Goal: Navigation & Orientation: Find specific page/section

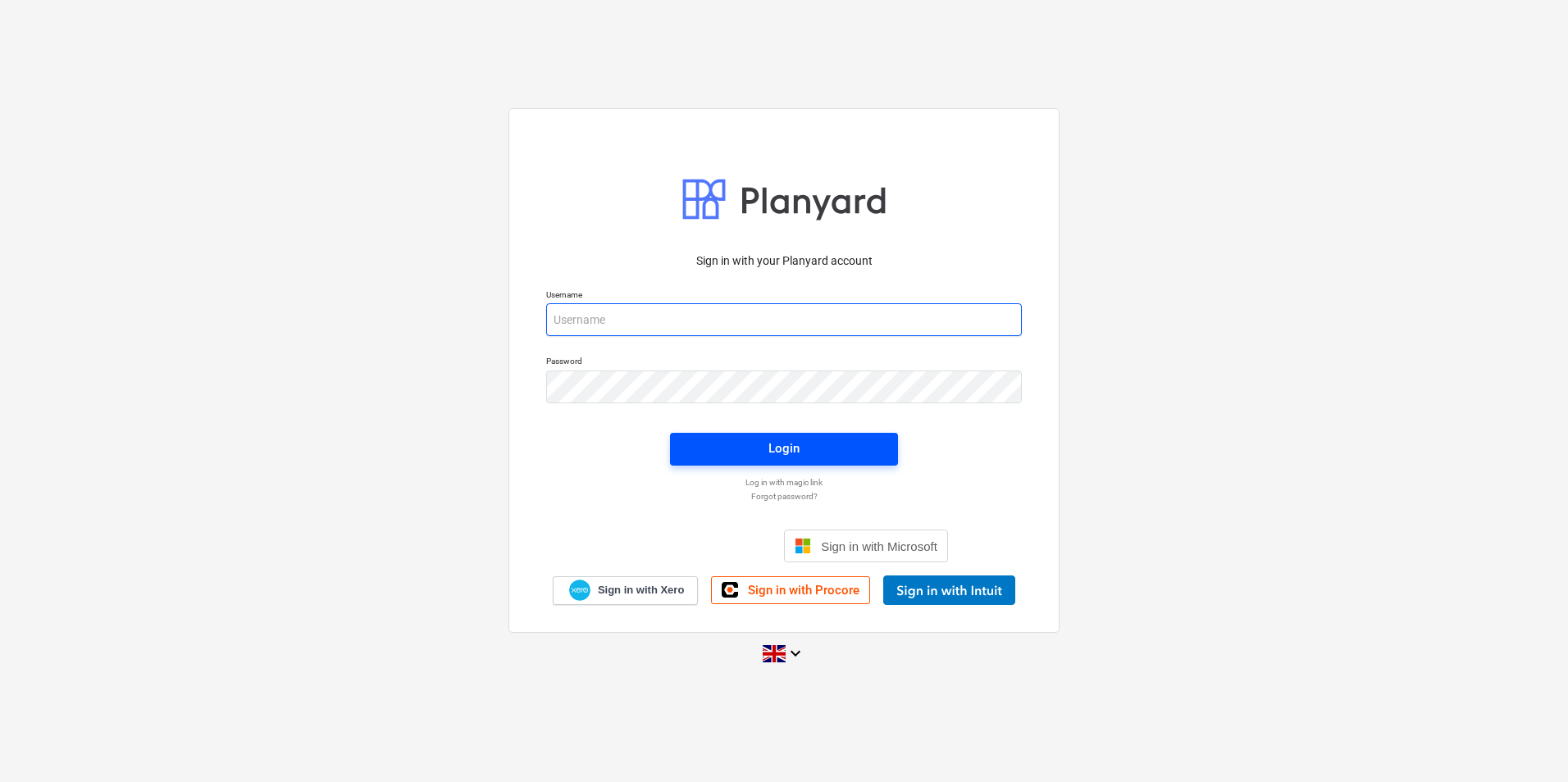
type input "[PERSON_NAME][EMAIL_ADDRESS][DOMAIN_NAME]"
click at [805, 460] on button "Login" at bounding box center [783, 449] width 228 height 33
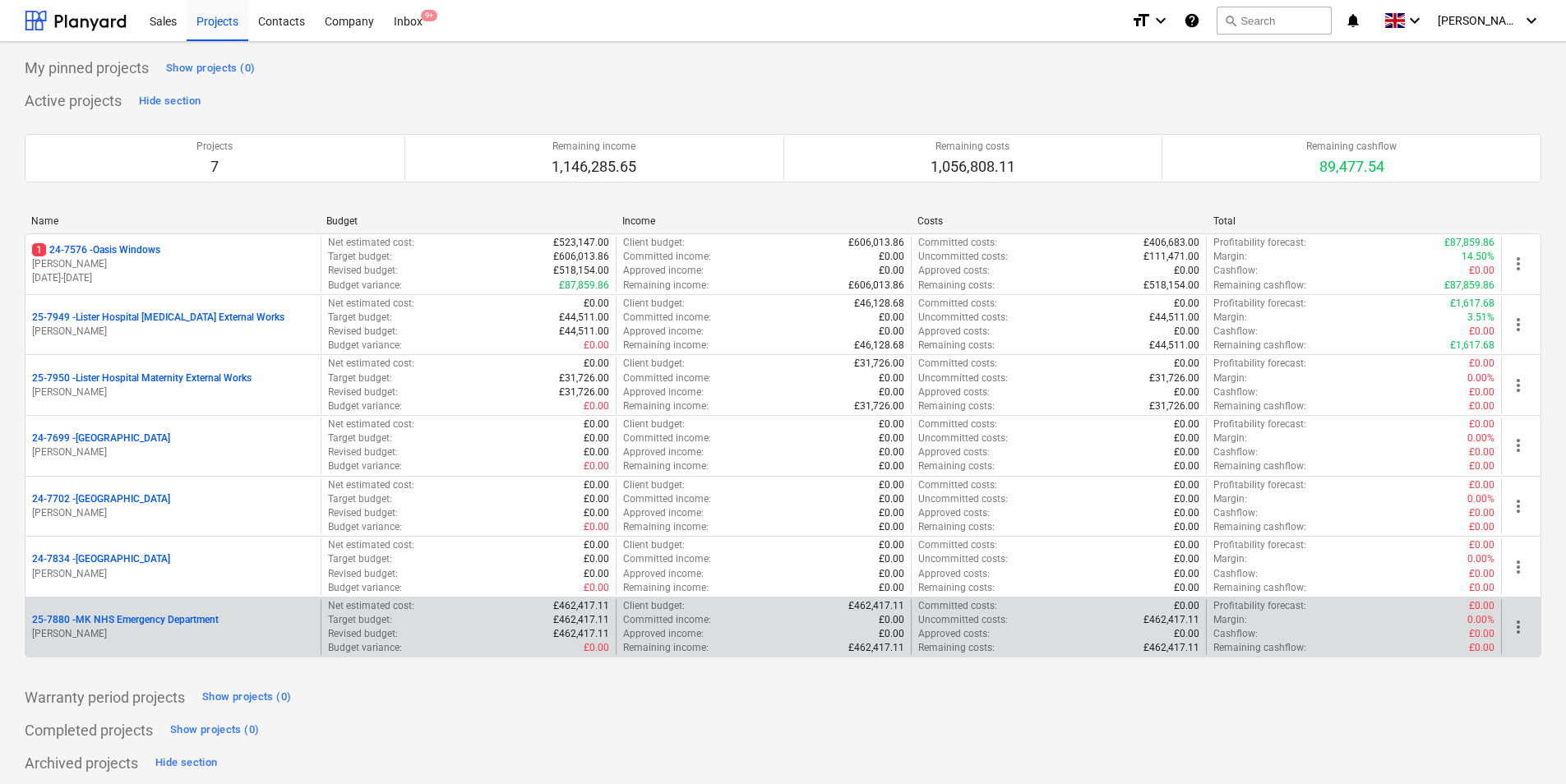
click at [203, 619] on p "25-7880 - MK NHS Emergency Department" at bounding box center [125, 620] width 187 height 14
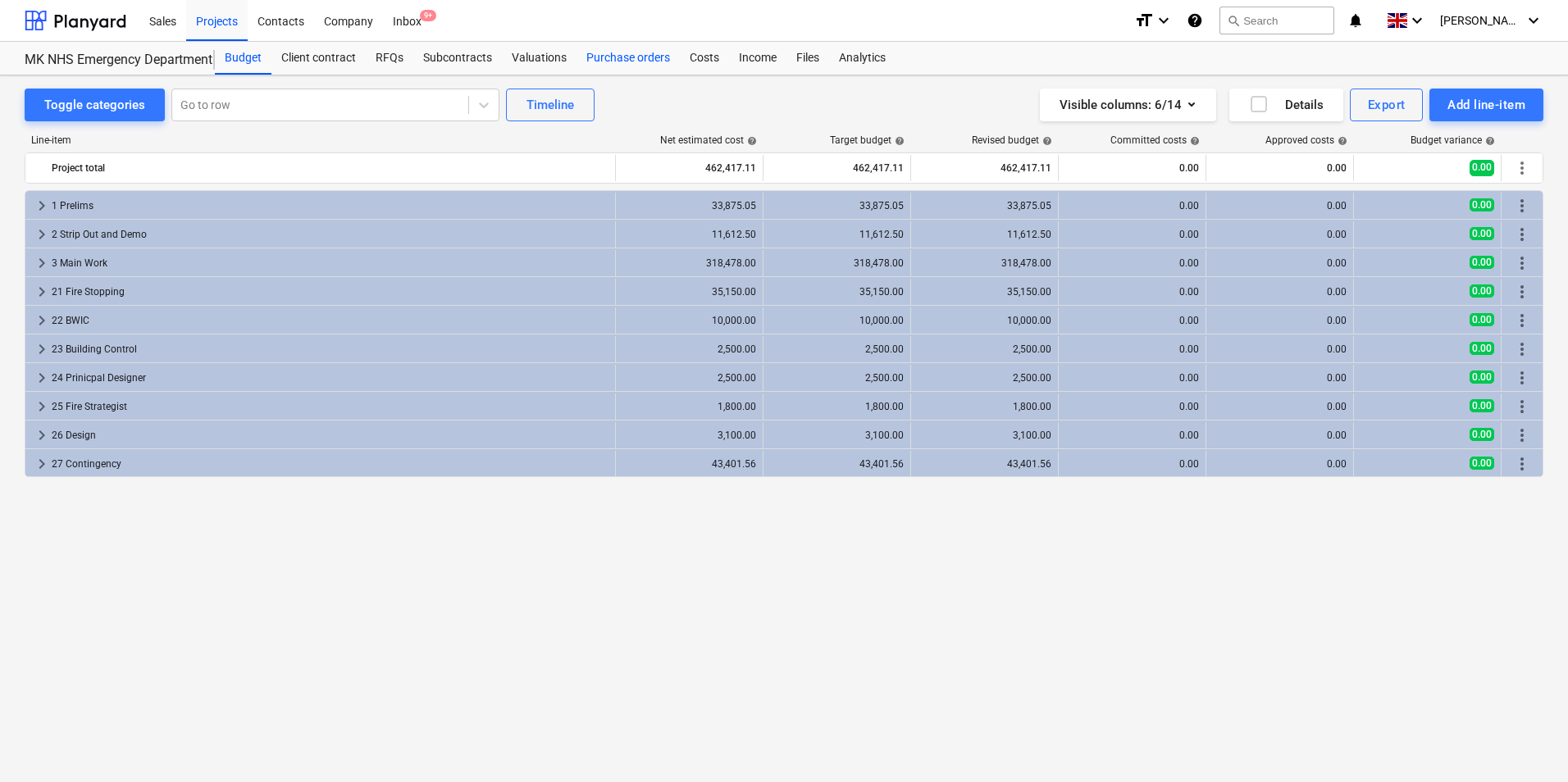
click at [623, 68] on div "Purchase orders" at bounding box center [628, 59] width 103 height 33
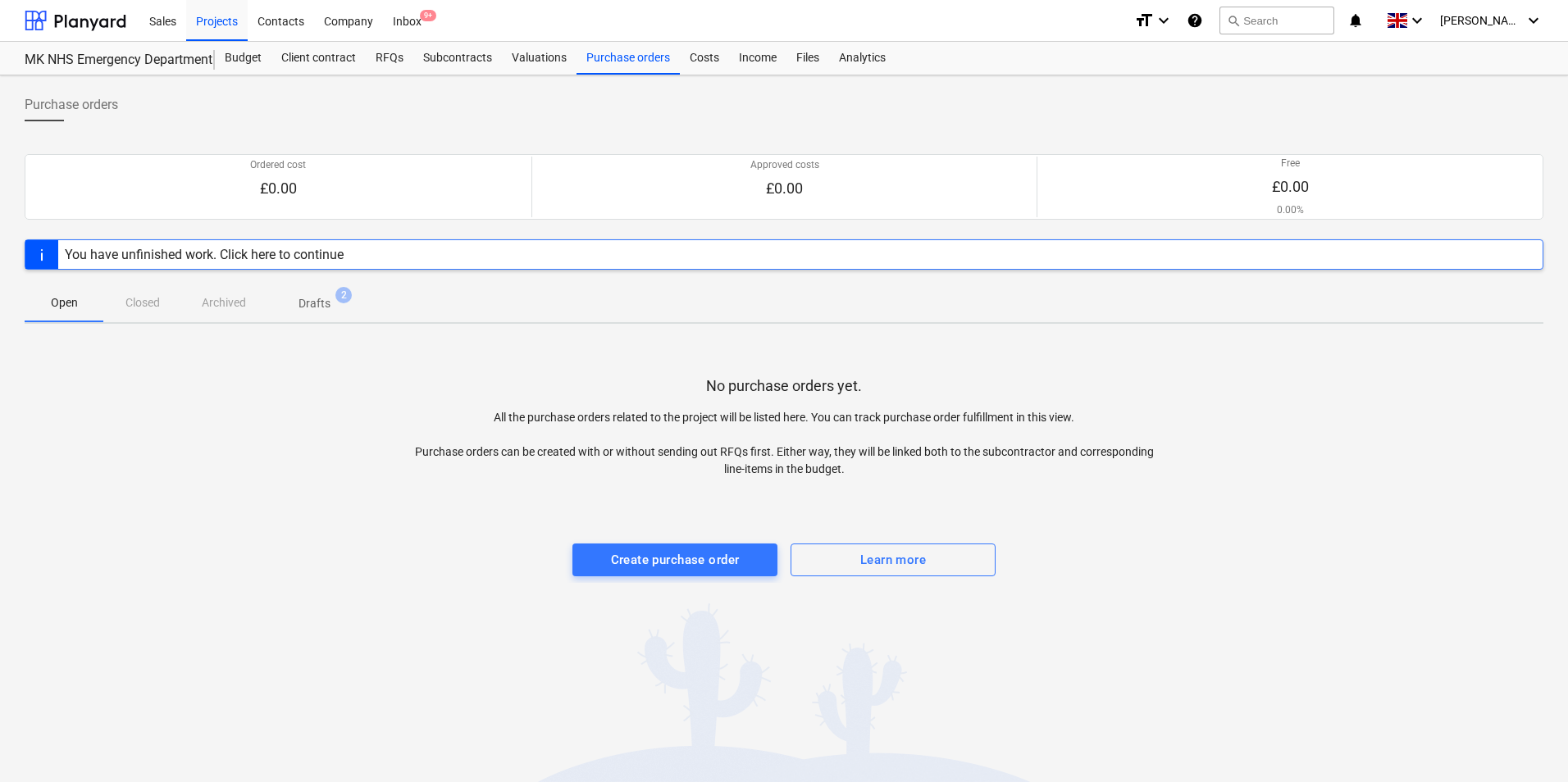
click at [314, 296] on p "Drafts" at bounding box center [315, 304] width 32 height 17
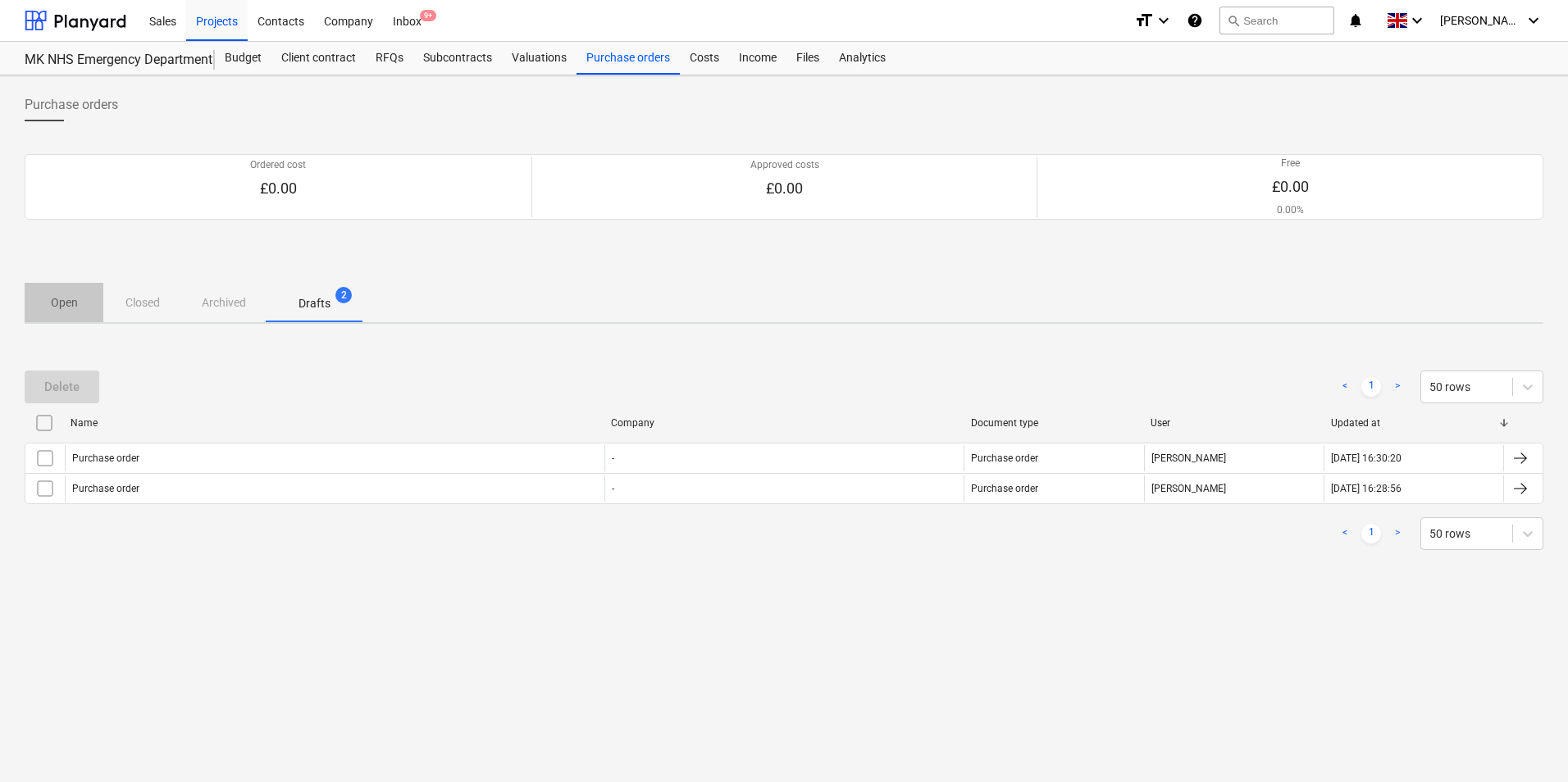
click at [56, 295] on p "Open" at bounding box center [64, 303] width 40 height 17
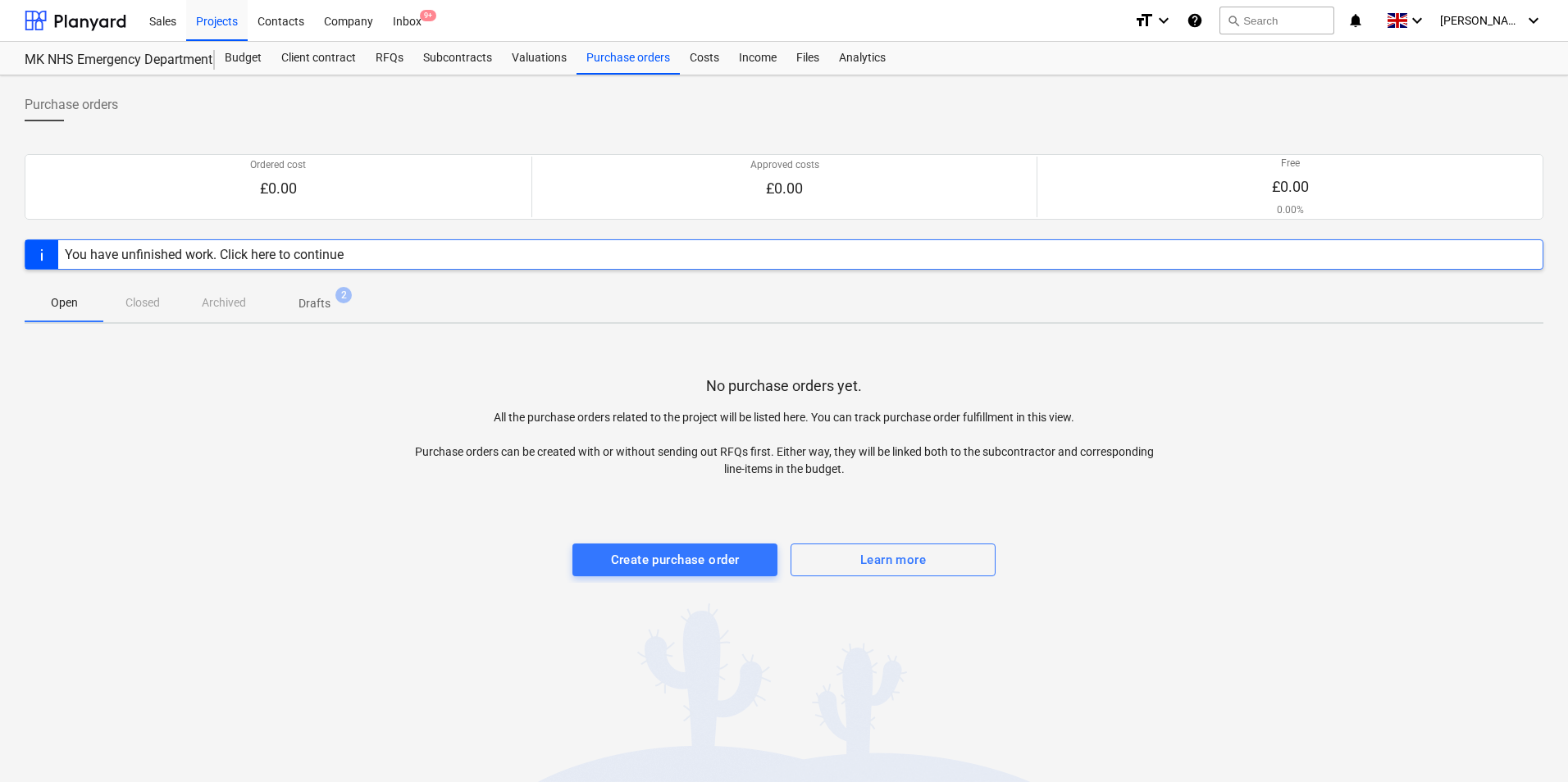
click at [111, 297] on div "Open Closed Archived Drafts 2" at bounding box center [784, 303] width 1519 height 40
click at [327, 313] on span "Drafts 2" at bounding box center [315, 303] width 98 height 30
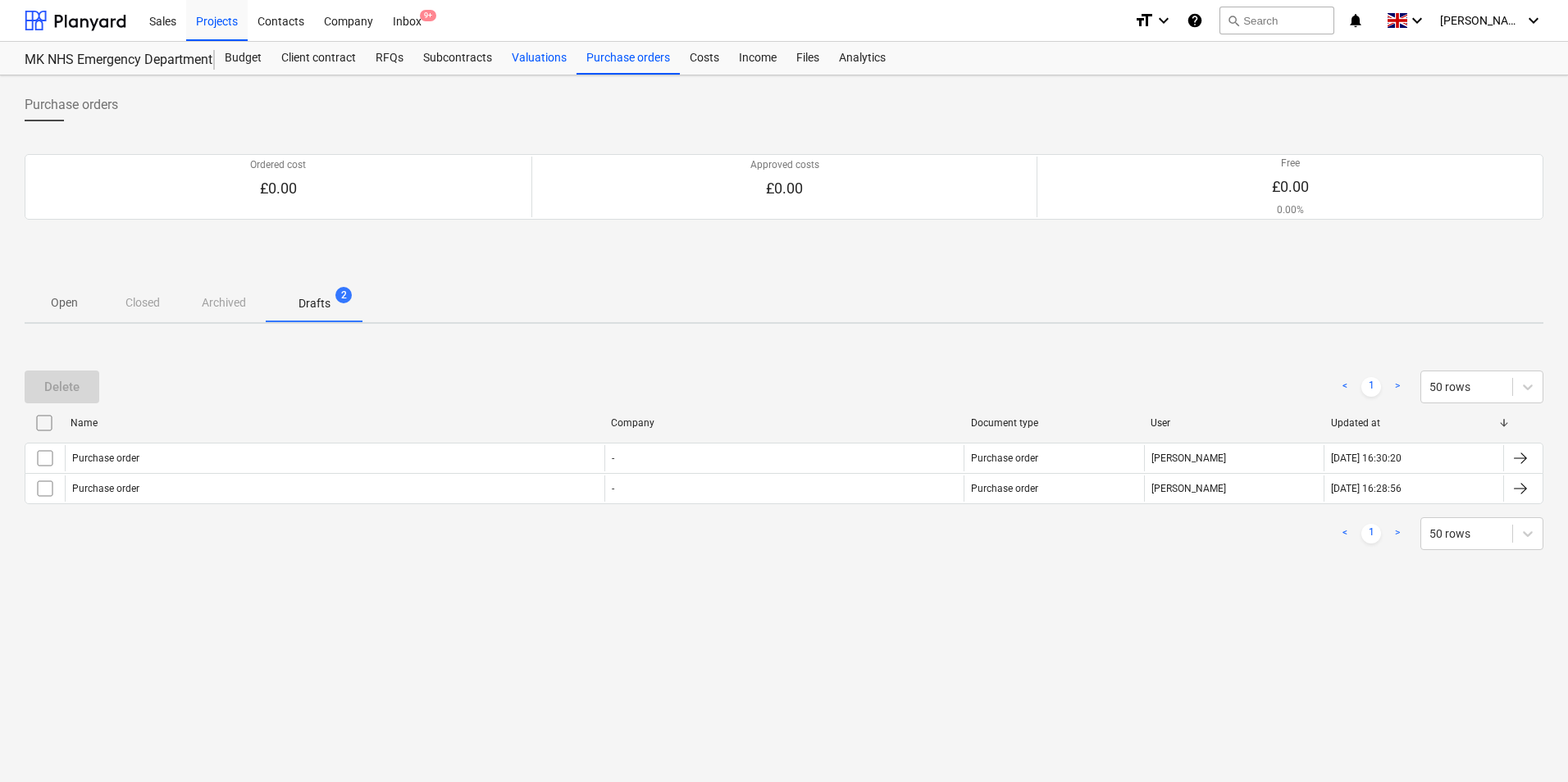
click at [541, 51] on div "Valuations" at bounding box center [539, 59] width 75 height 33
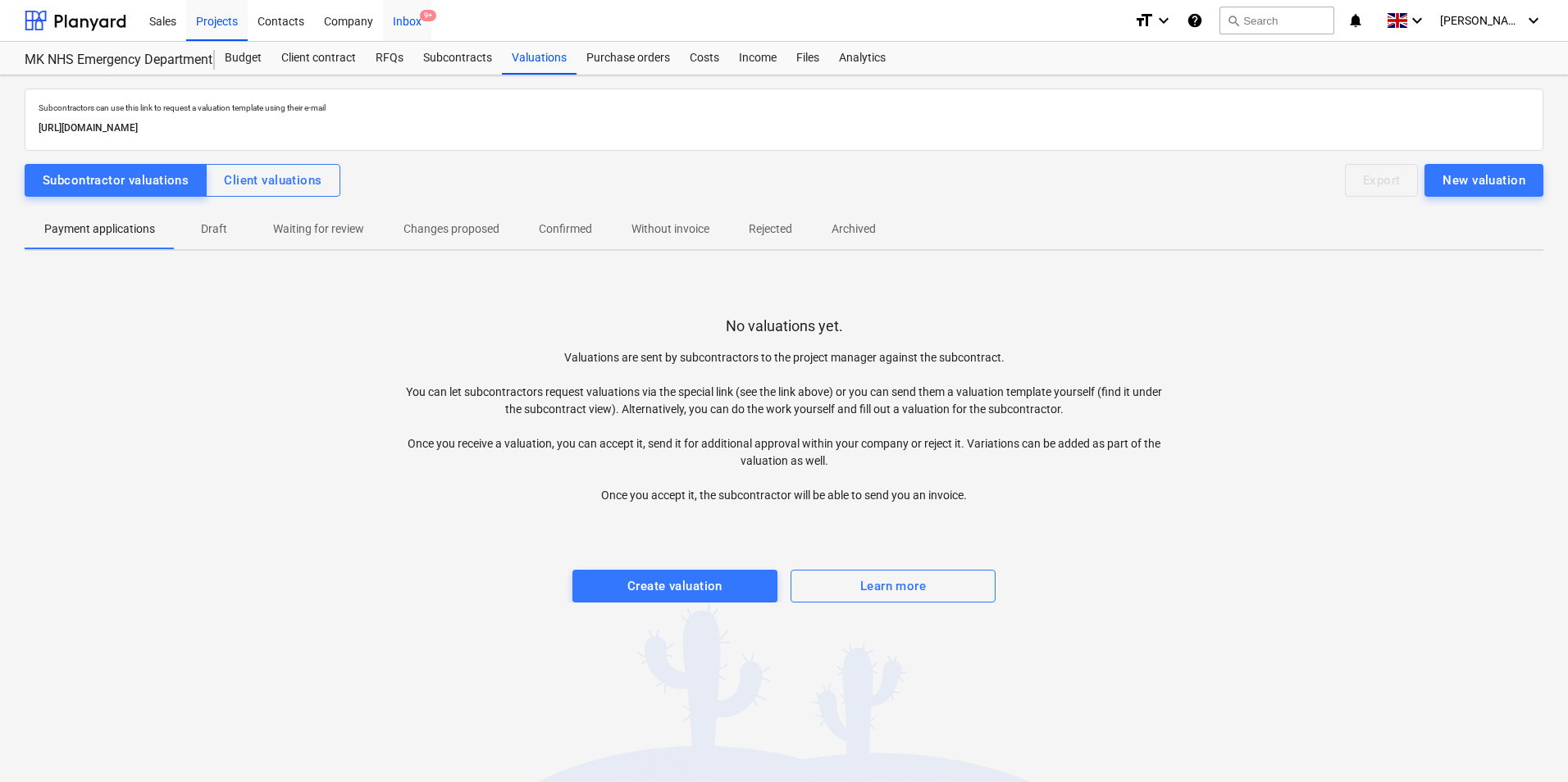
click at [413, 33] on div "Inbox 9+" at bounding box center [407, 20] width 48 height 42
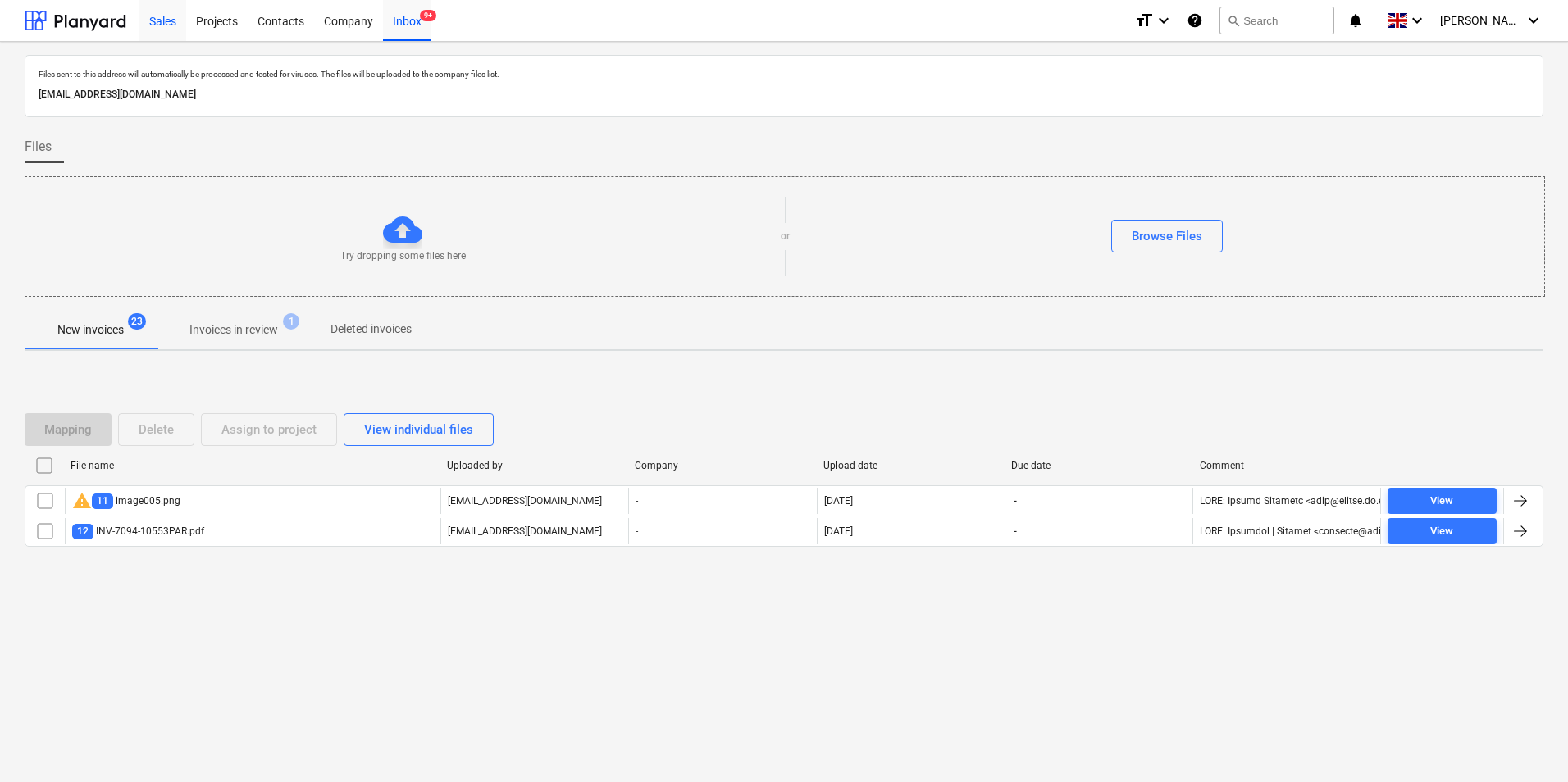
click at [175, 25] on div "Sales" at bounding box center [162, 20] width 46 height 42
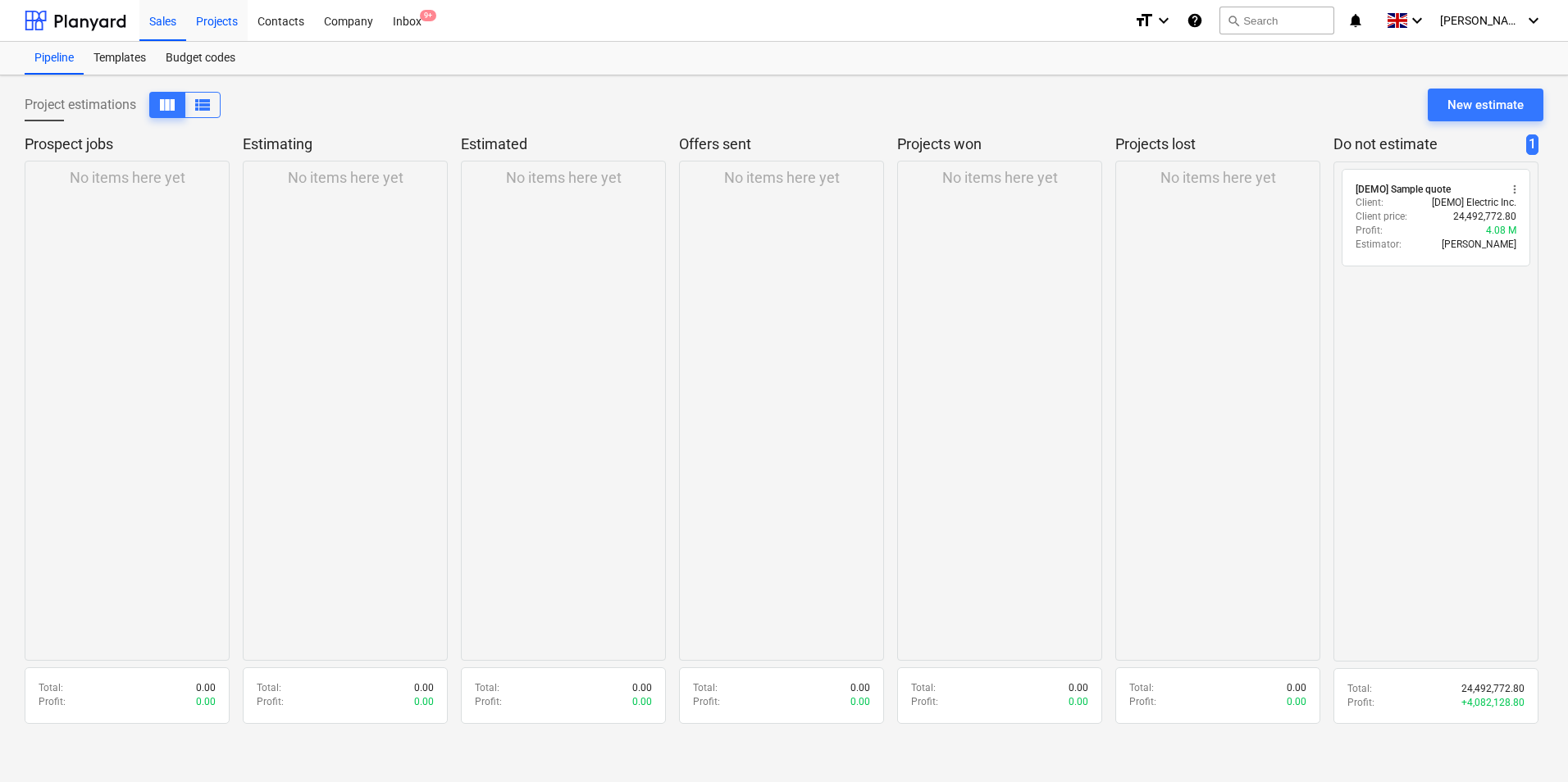
click at [204, 18] on div "Projects" at bounding box center [217, 20] width 61 height 42
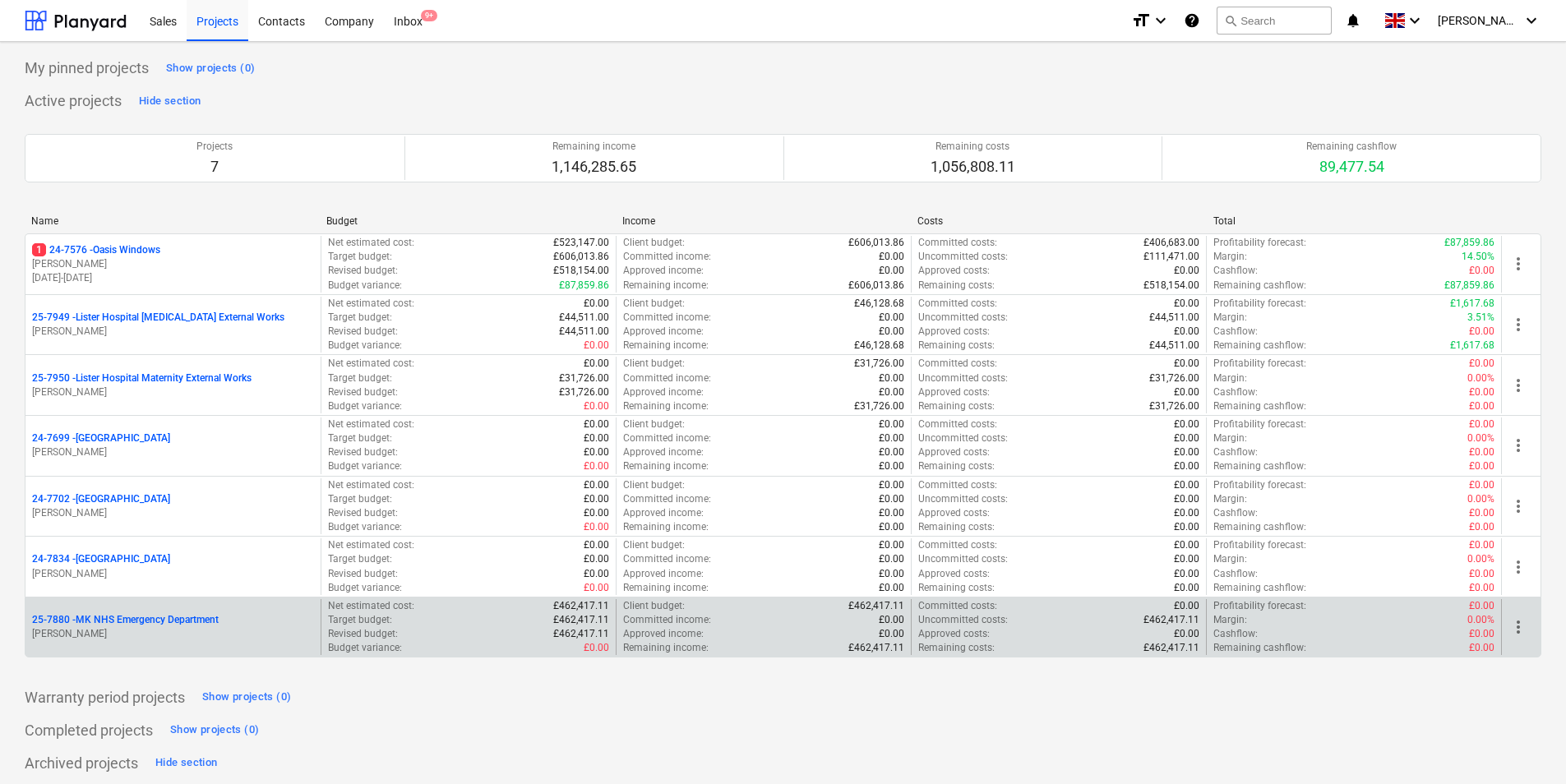
click at [252, 623] on div "25-7880 - MK NHS Emergency Department" at bounding box center [173, 620] width 282 height 14
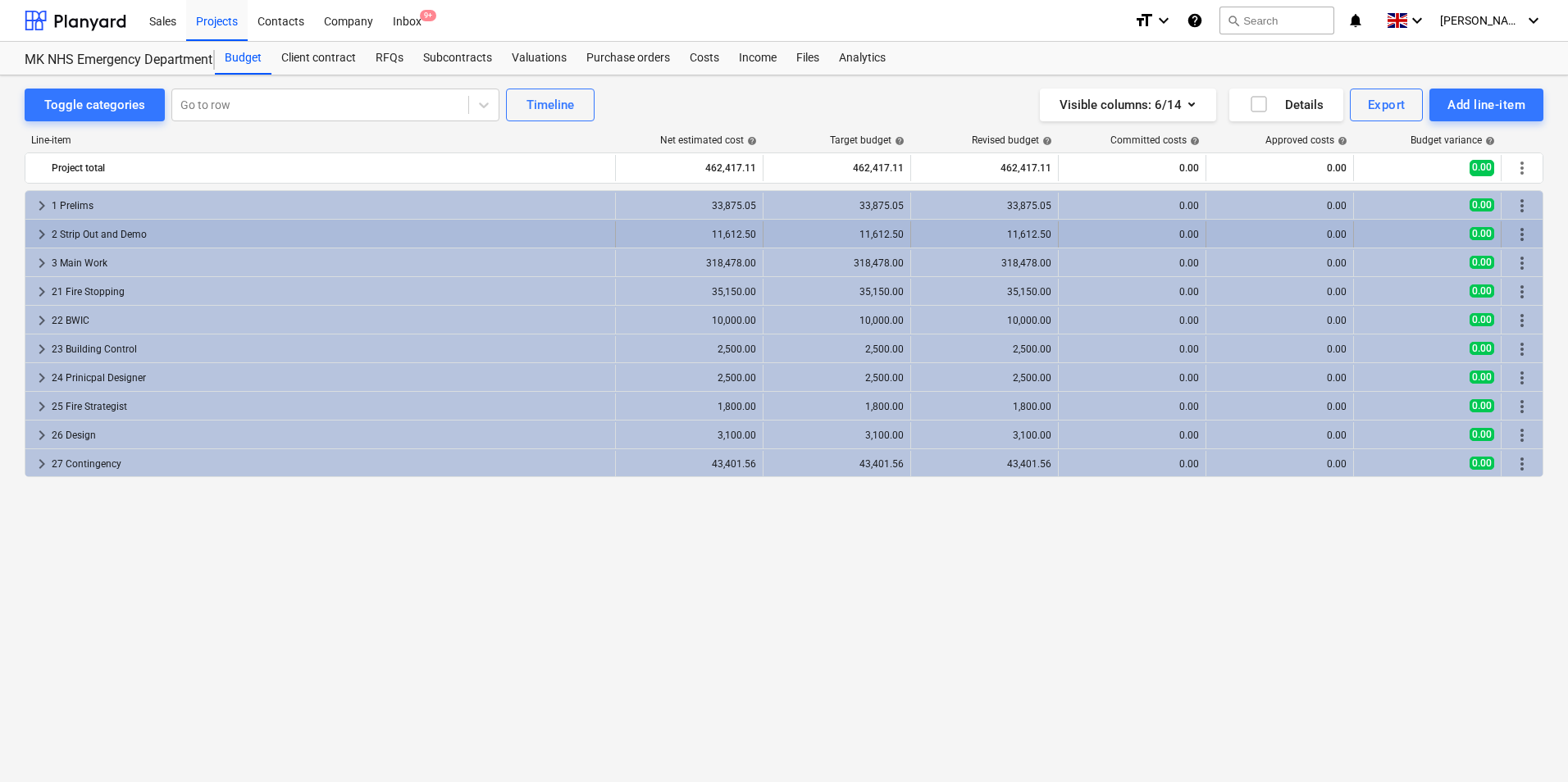
click at [46, 233] on span "keyboard_arrow_right" at bounding box center [42, 234] width 20 height 20
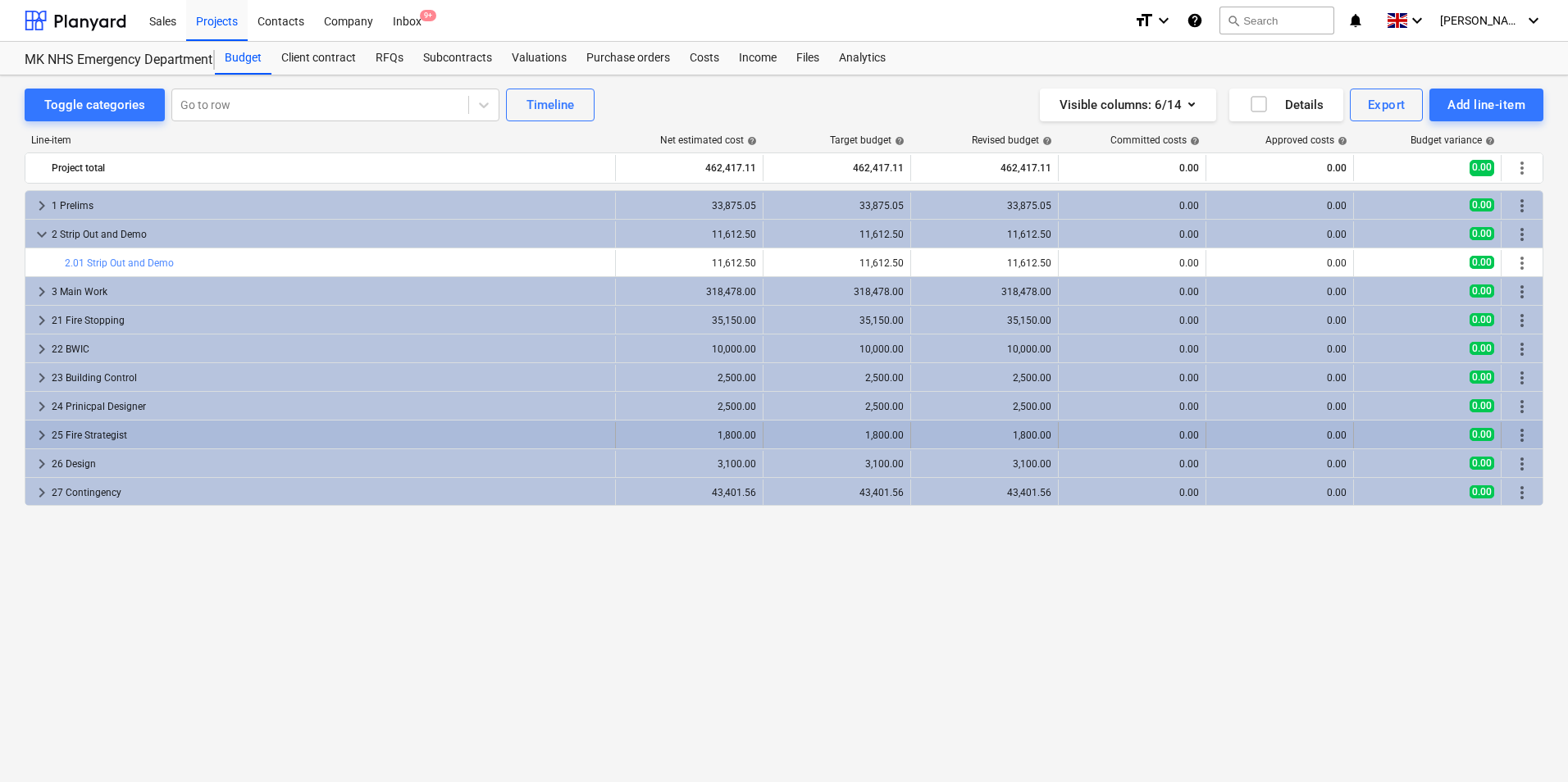
click at [42, 436] on span "keyboard_arrow_right" at bounding box center [42, 435] width 20 height 20
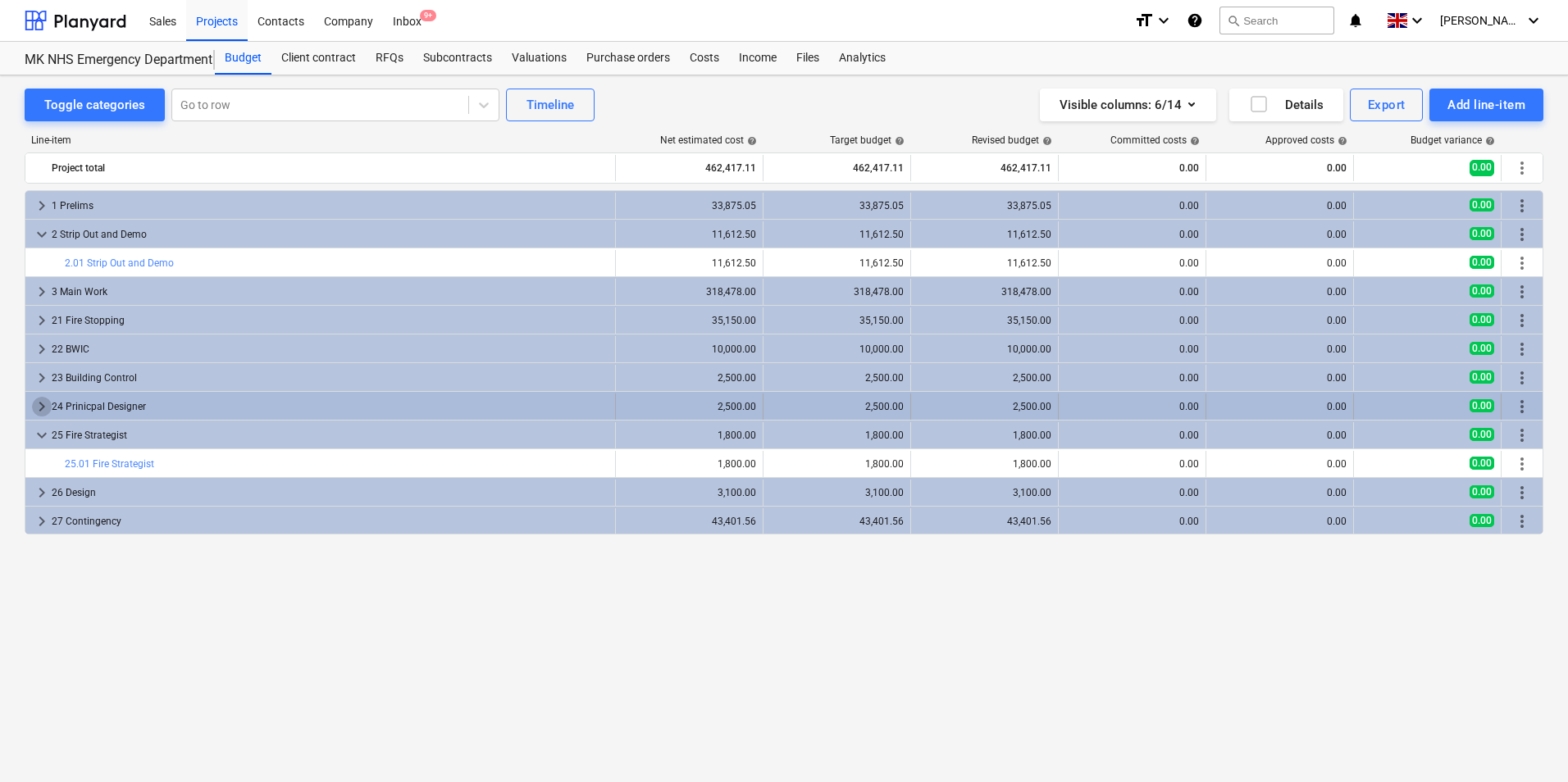
click at [41, 404] on span "keyboard_arrow_right" at bounding box center [42, 406] width 20 height 20
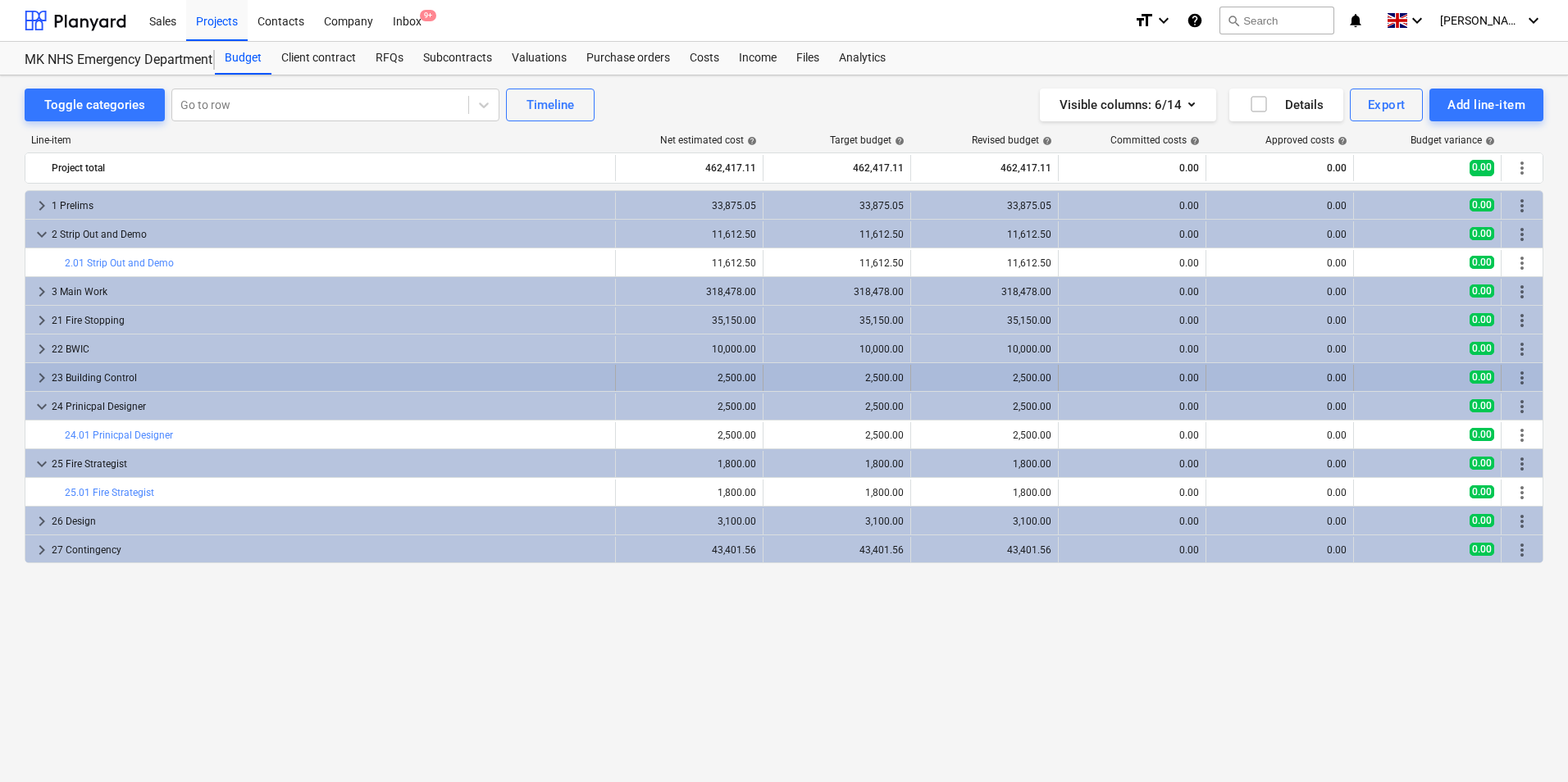
click at [40, 374] on span "keyboard_arrow_right" at bounding box center [42, 378] width 20 height 20
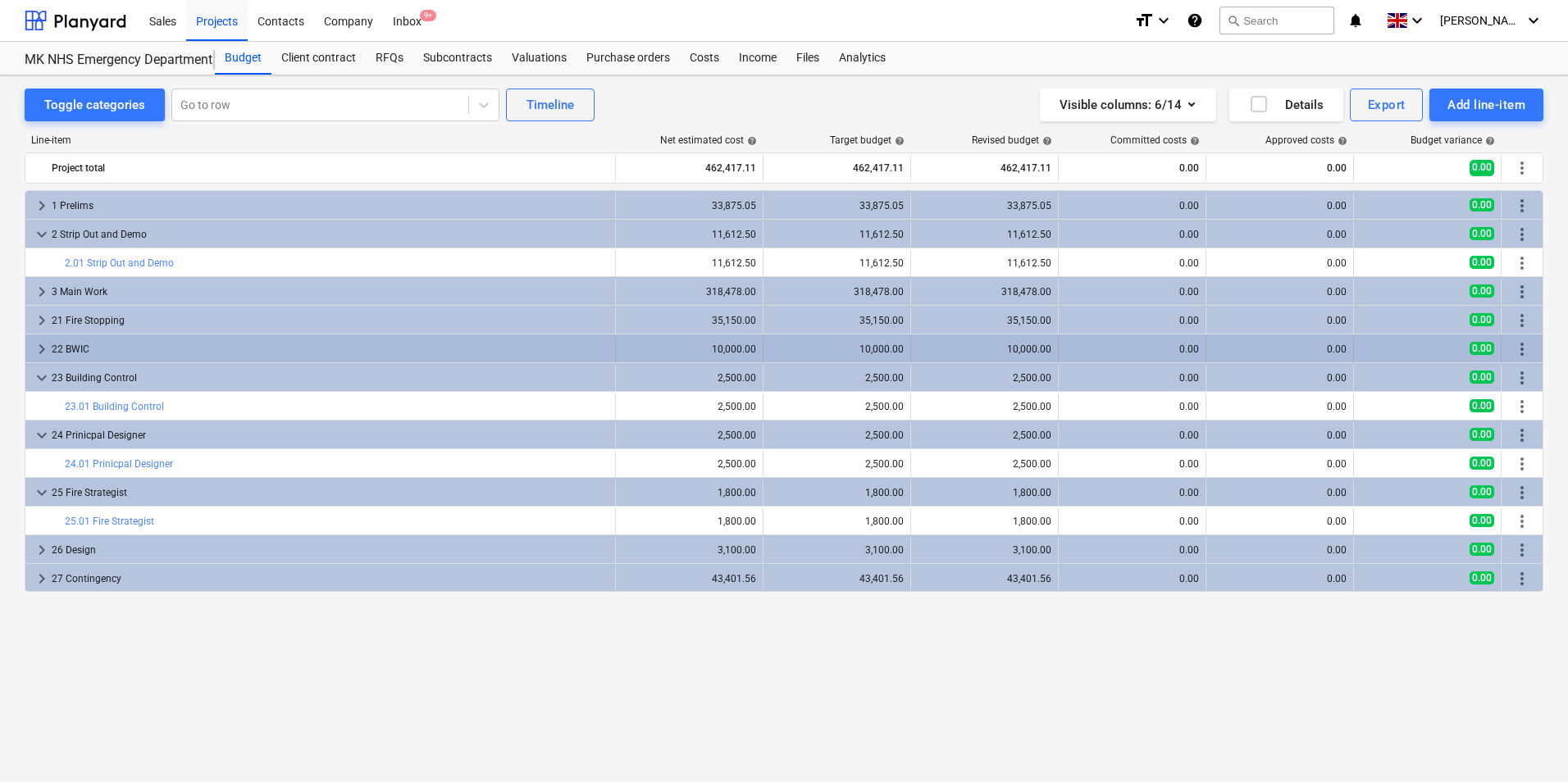
click at [34, 345] on span "keyboard_arrow_right" at bounding box center [42, 349] width 20 height 20
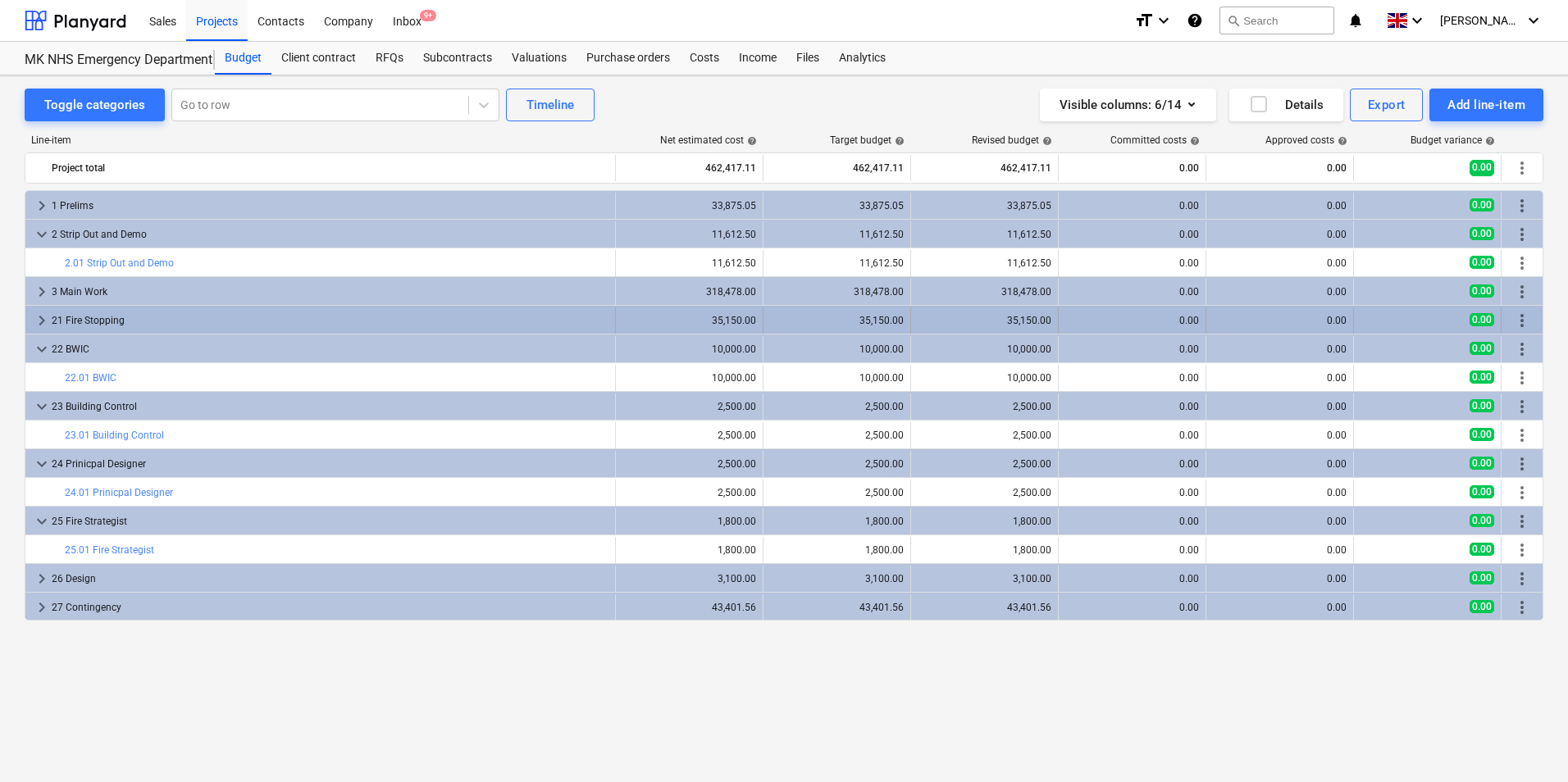
click at [31, 314] on div "keyboard_arrow_right 21 Fire Stopping" at bounding box center [320, 320] width 590 height 26
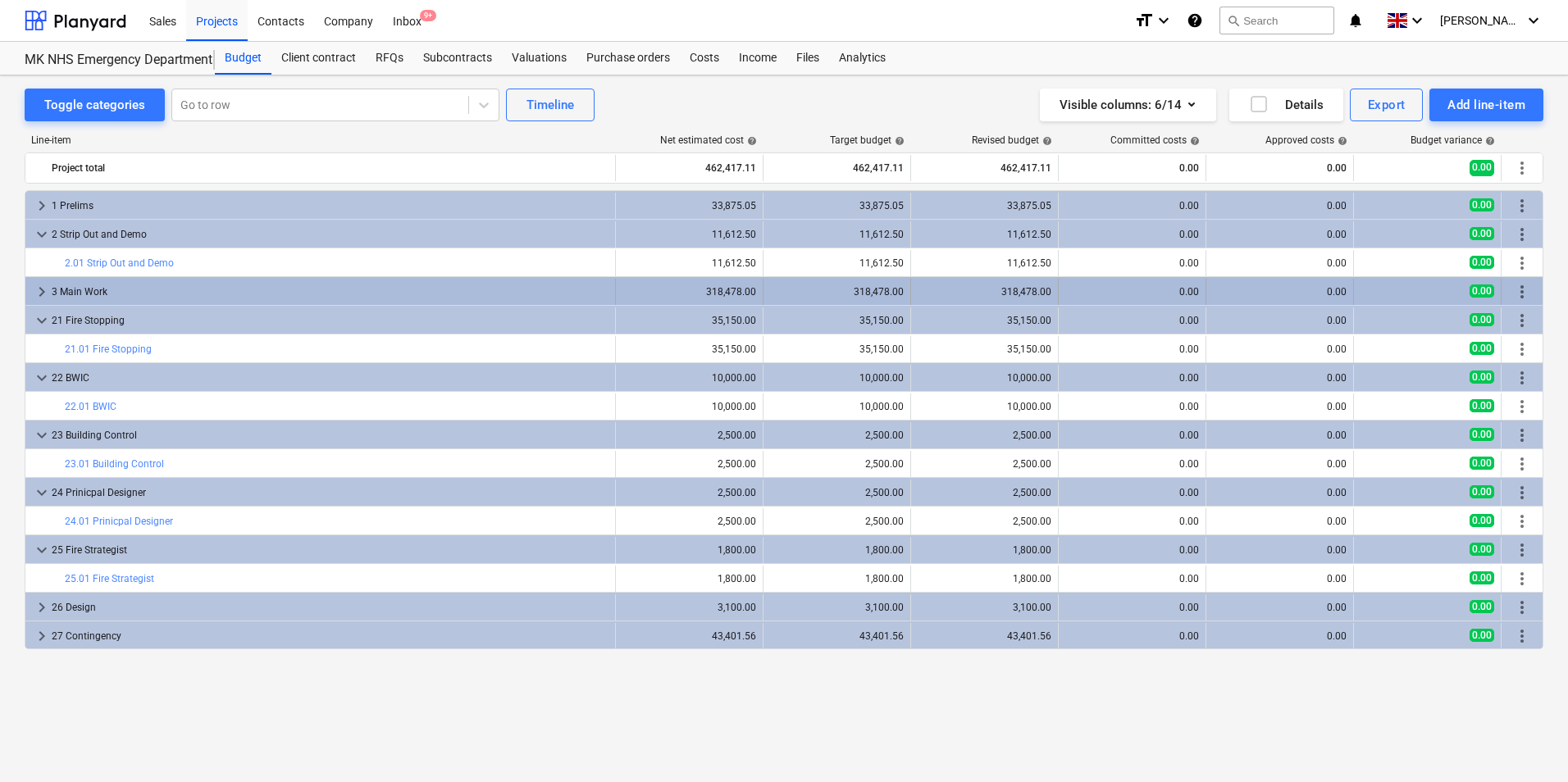
click at [35, 293] on span "keyboard_arrow_right" at bounding box center [42, 292] width 20 height 20
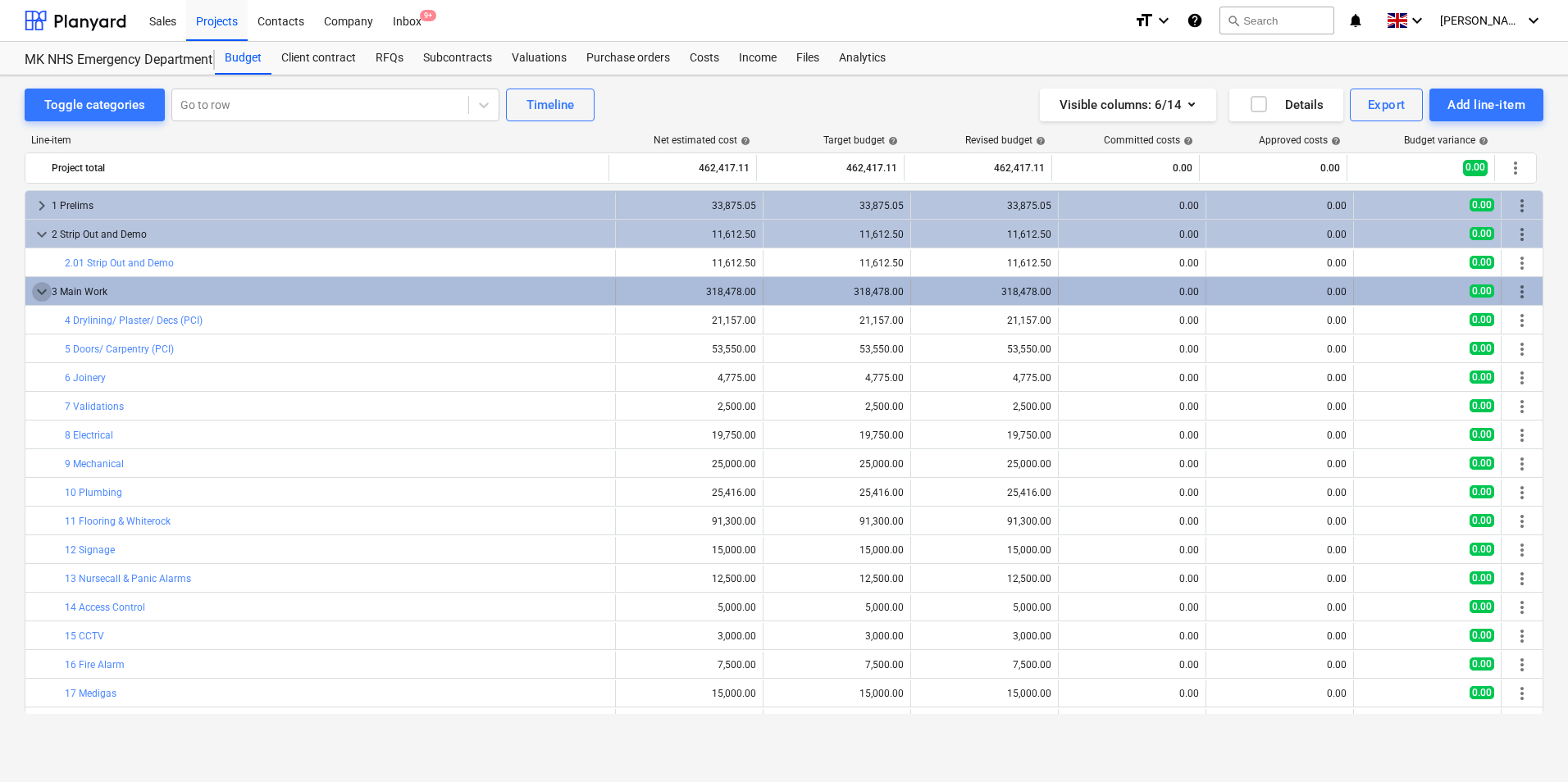
click at [41, 290] on span "keyboard_arrow_down" at bounding box center [42, 292] width 20 height 20
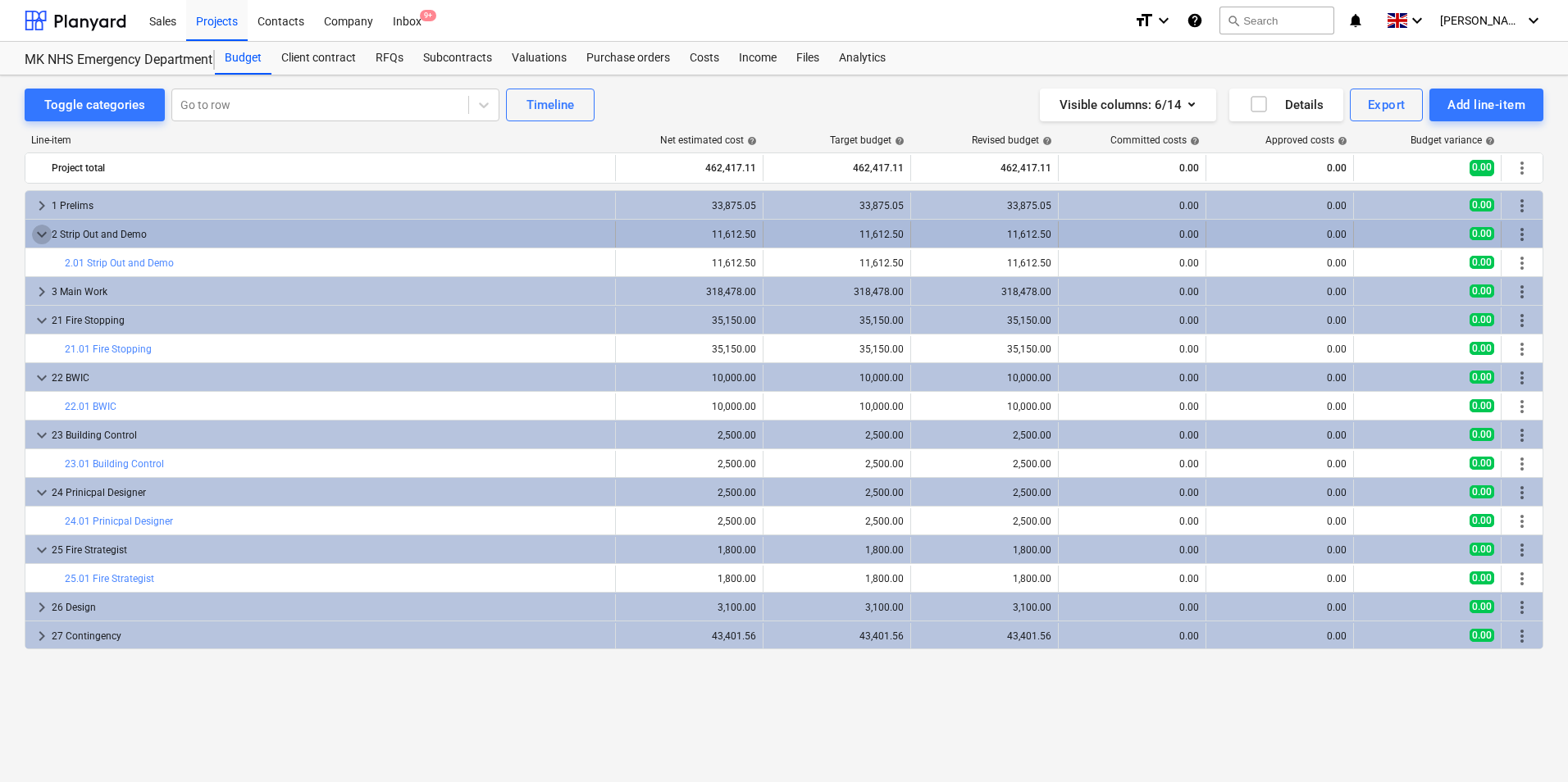
click at [44, 236] on span "keyboard_arrow_down" at bounding box center [42, 234] width 20 height 20
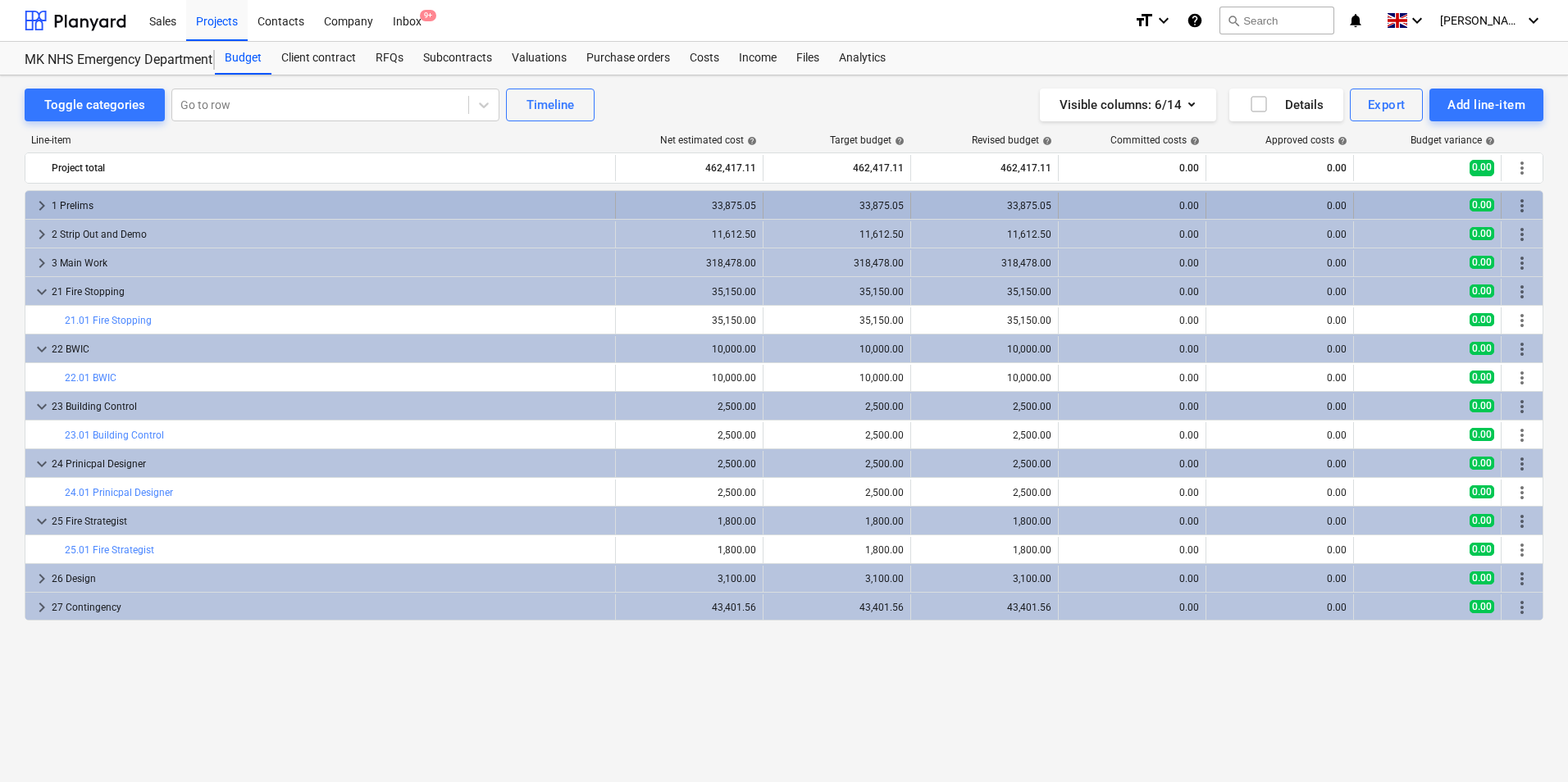
click at [44, 213] on span "keyboard_arrow_right" at bounding box center [42, 206] width 20 height 20
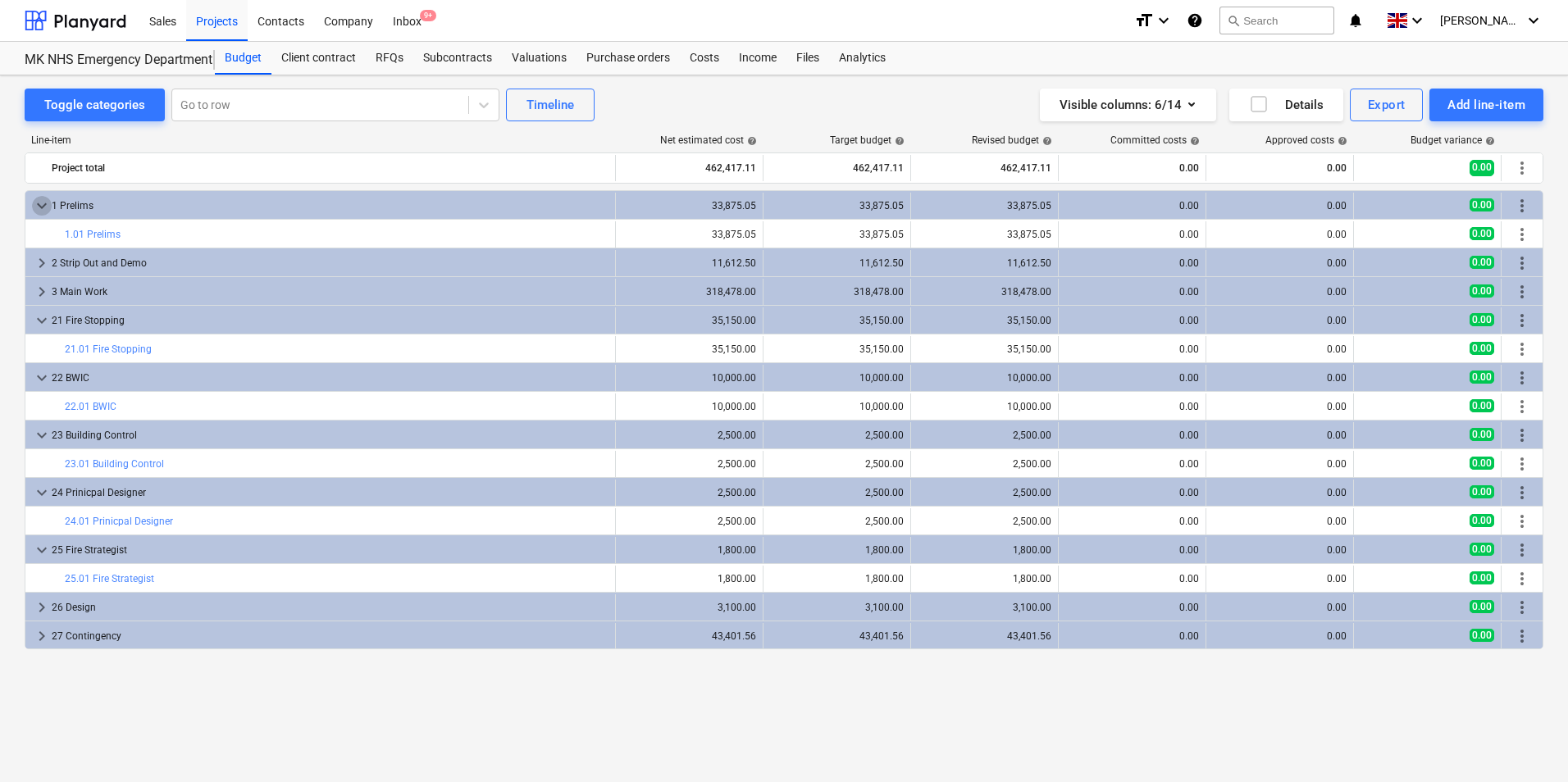
click at [44, 213] on span "keyboard_arrow_down" at bounding box center [42, 206] width 20 height 20
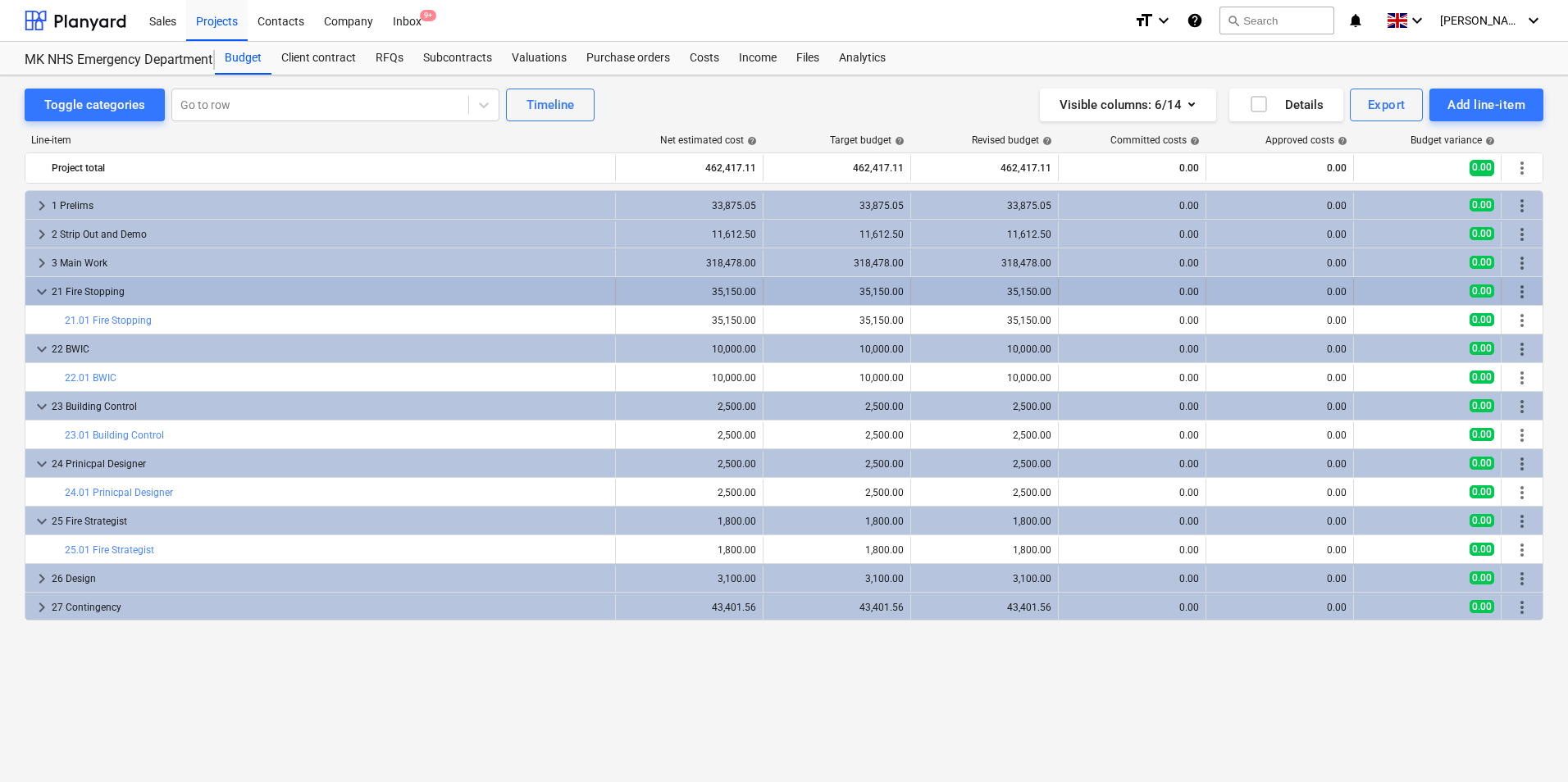
click at [45, 287] on span "keyboard_arrow_down" at bounding box center [42, 292] width 20 height 20
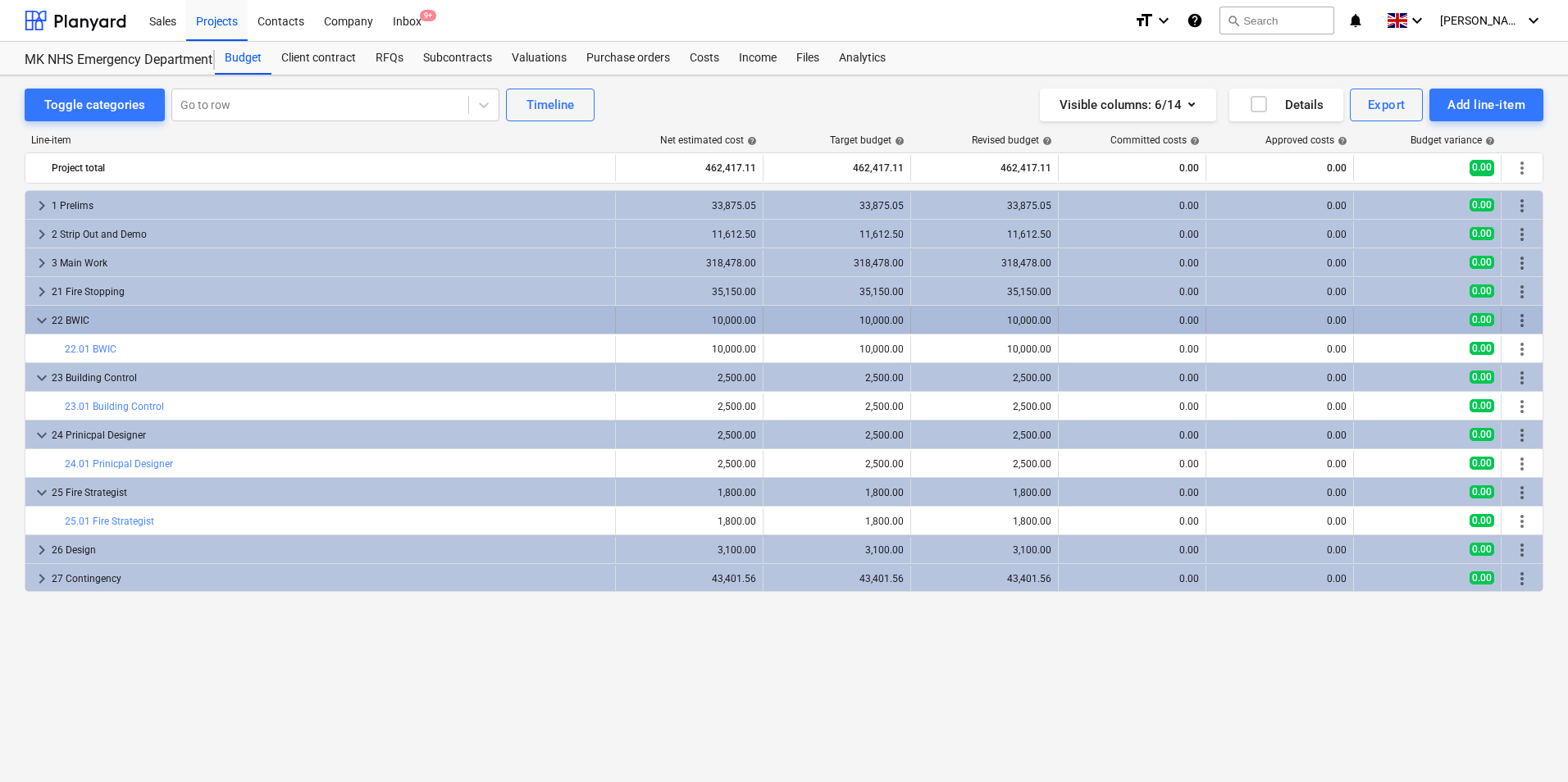
click at [40, 321] on span "keyboard_arrow_down" at bounding box center [42, 320] width 20 height 20
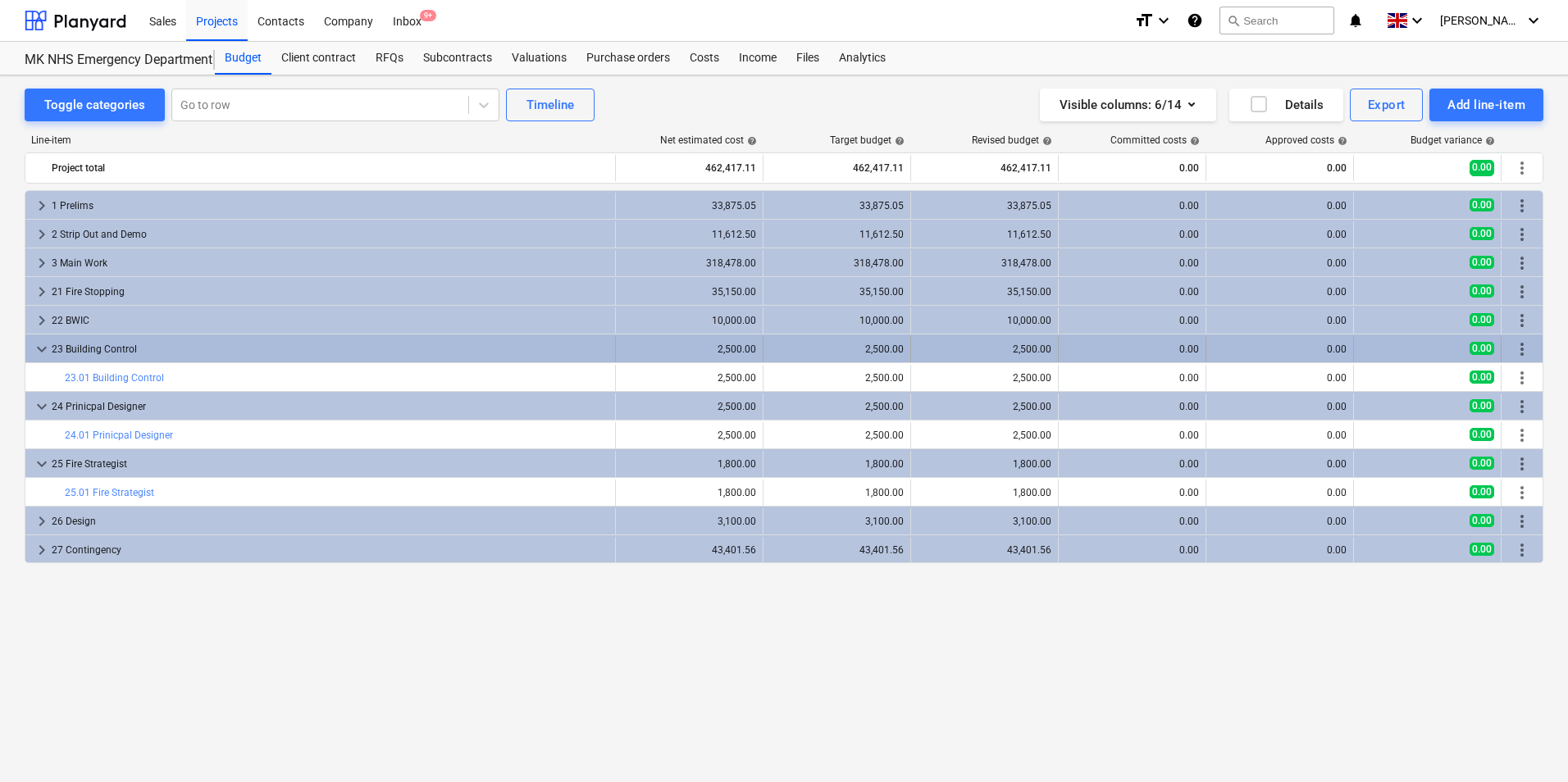
click at [40, 348] on span "keyboard_arrow_down" at bounding box center [42, 349] width 20 height 20
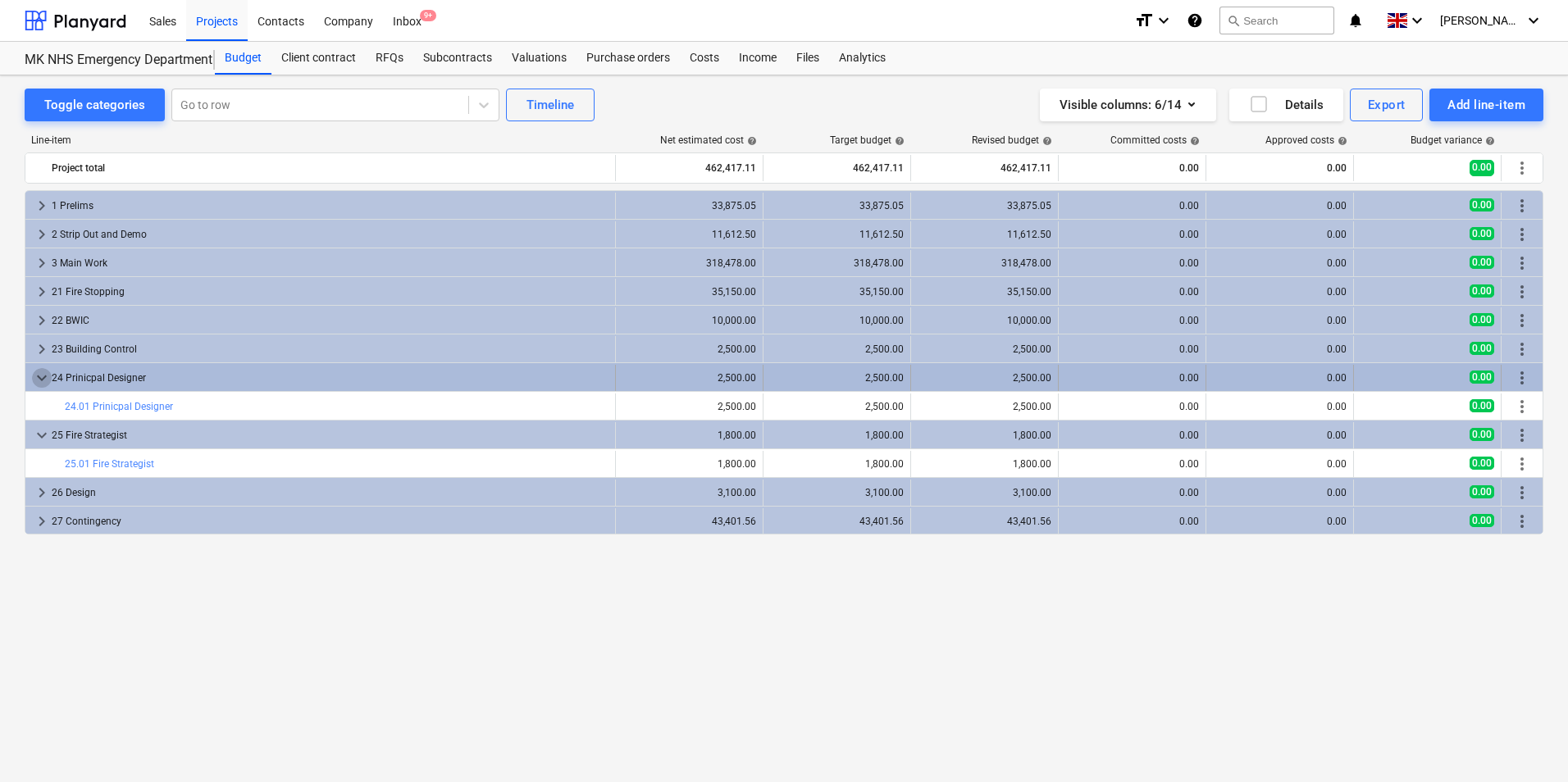
click at [41, 383] on span "keyboard_arrow_down" at bounding box center [42, 378] width 20 height 20
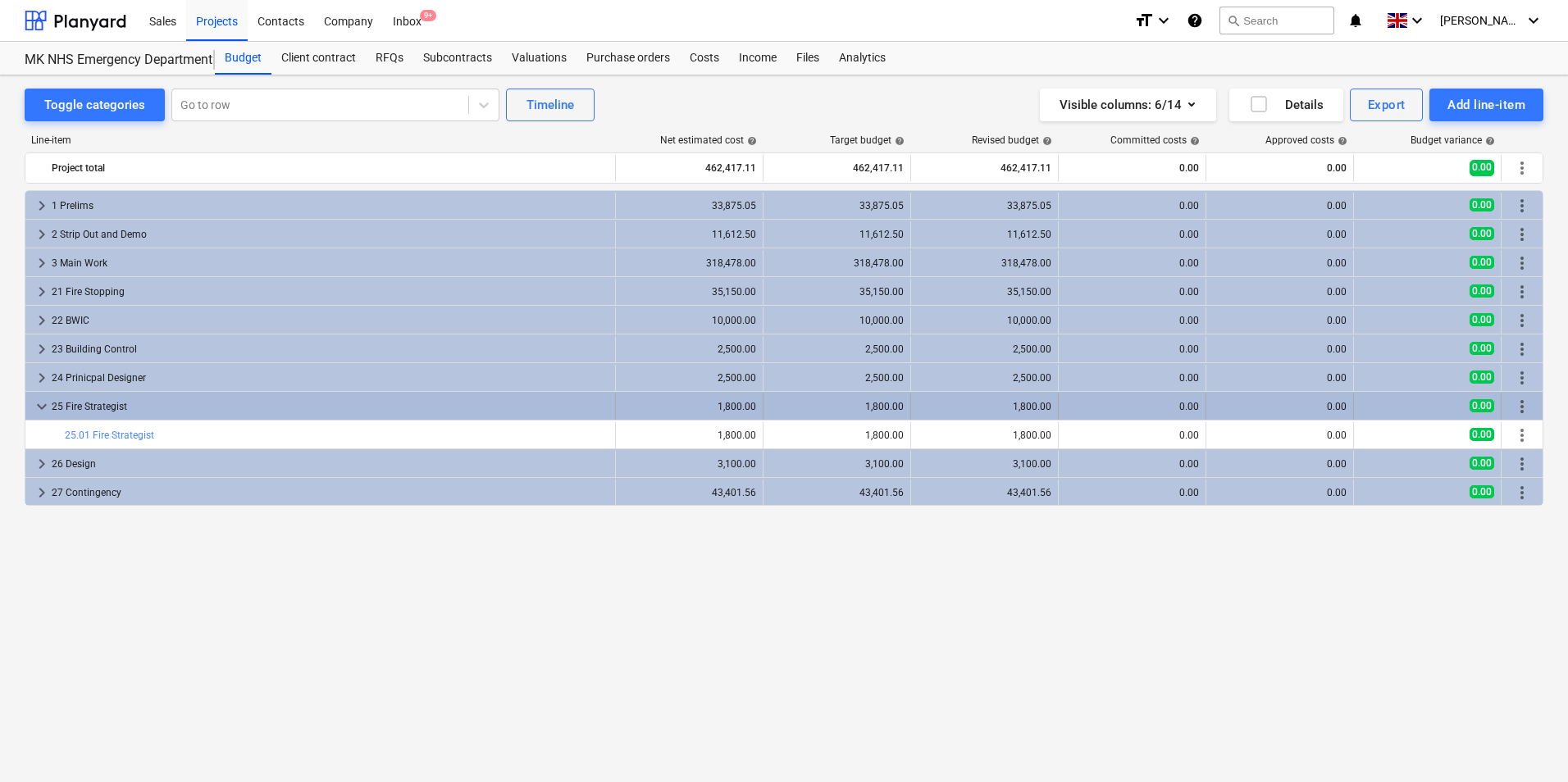
click at [44, 406] on span "keyboard_arrow_down" at bounding box center [42, 406] width 20 height 20
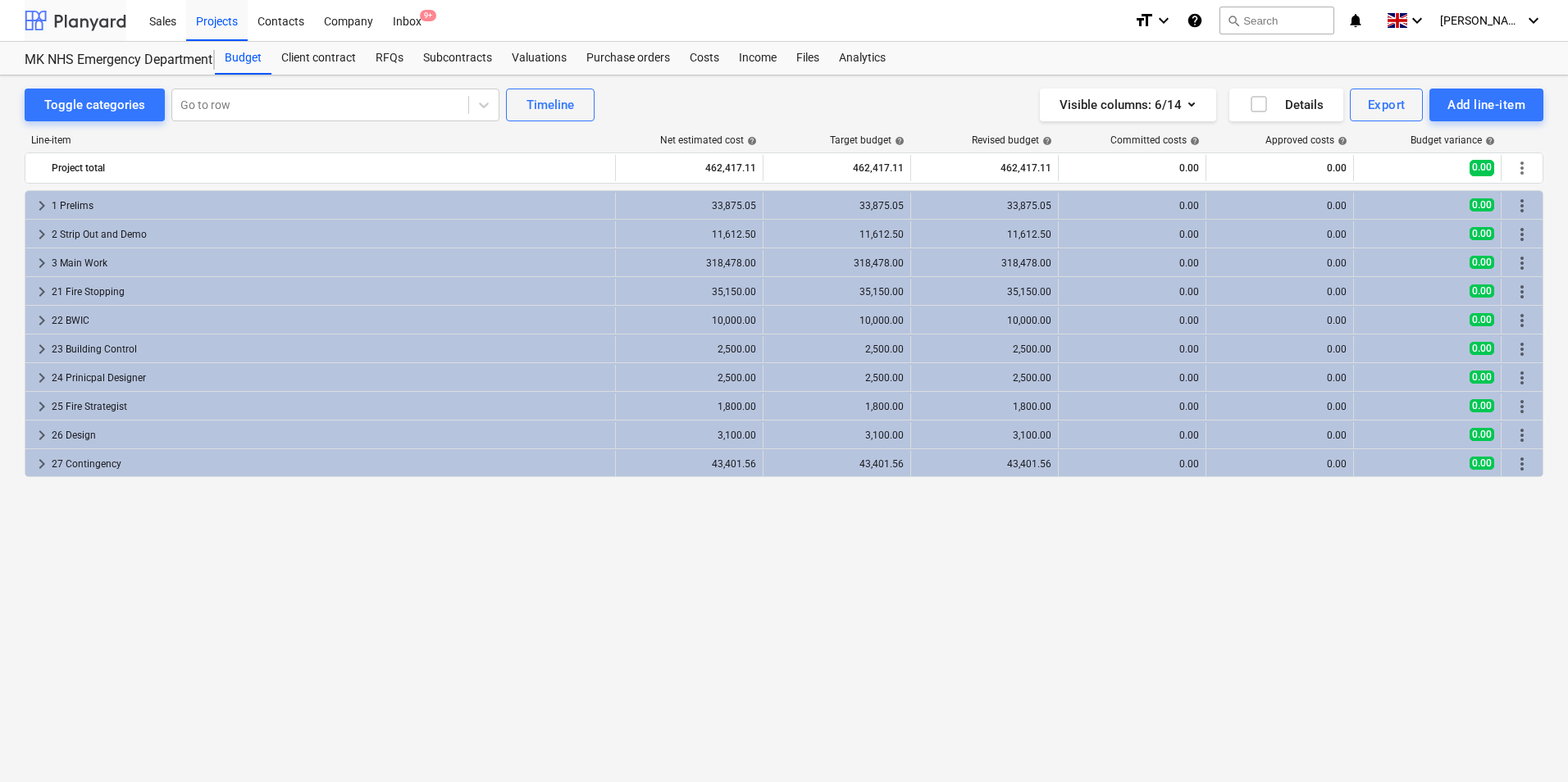
click at [92, 25] on div at bounding box center [75, 21] width 102 height 41
